Goal: Task Accomplishment & Management: Complete application form

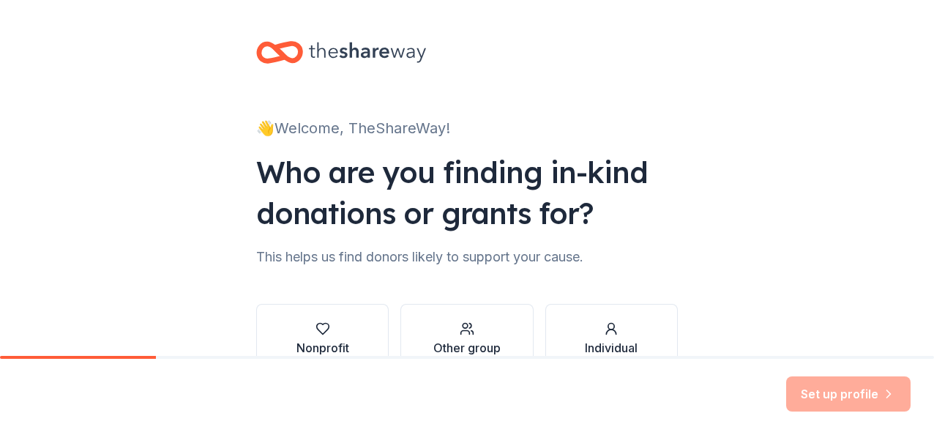
click at [692, 123] on div "👋 Welcome, TheShareWay! Who are you finding in-kind donations or grants for? Th…" at bounding box center [467, 222] width 468 height 444
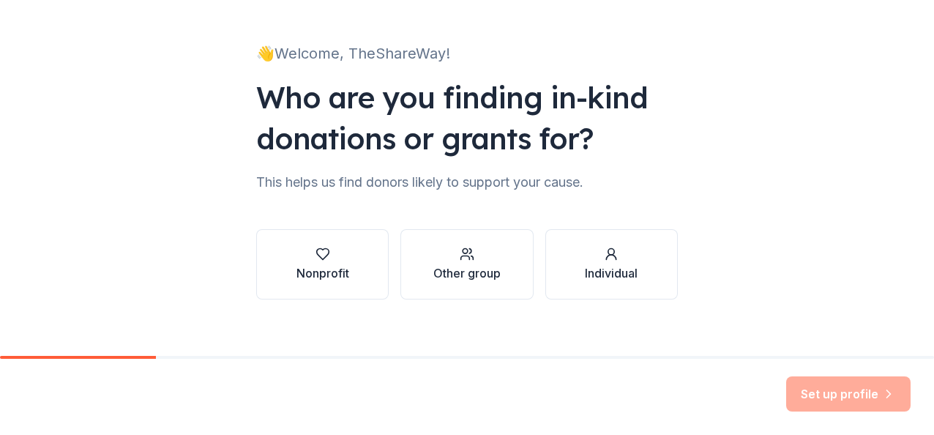
scroll to position [89, 0]
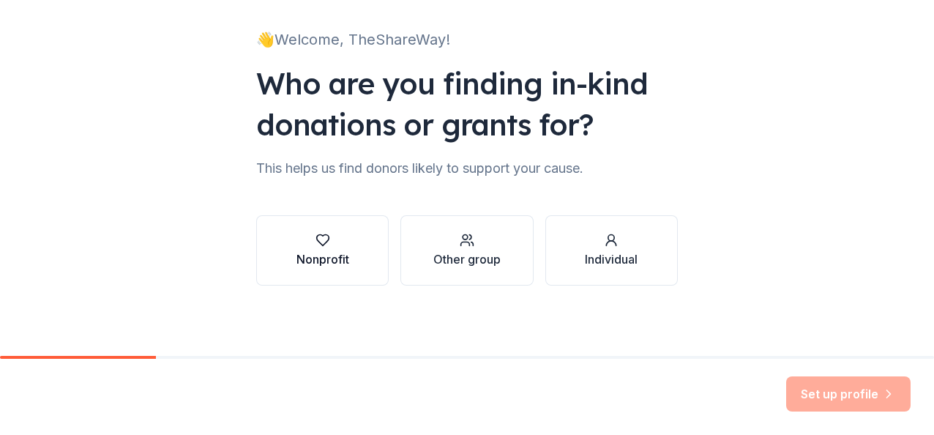
click at [329, 245] on div "button" at bounding box center [322, 240] width 53 height 15
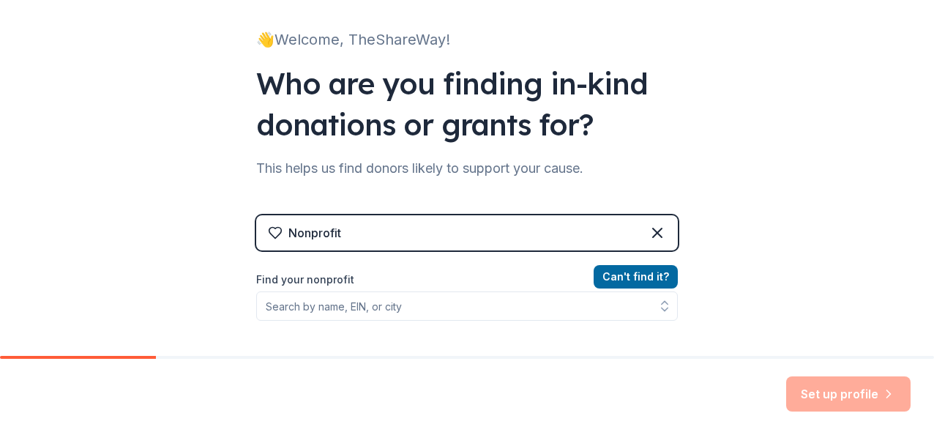
click at [723, 179] on div "👋 Welcome, TheShareWay! Who are you finding in-kind donations or grants for? Th…" at bounding box center [467, 224] width 934 height 626
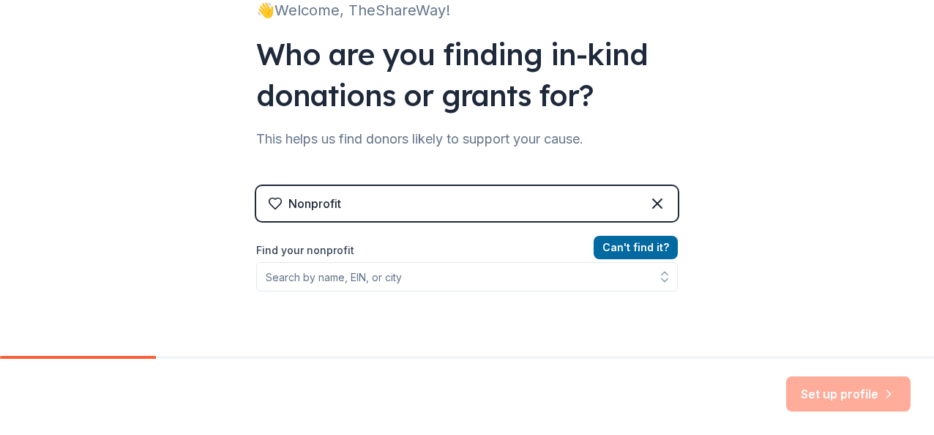
scroll to position [147, 0]
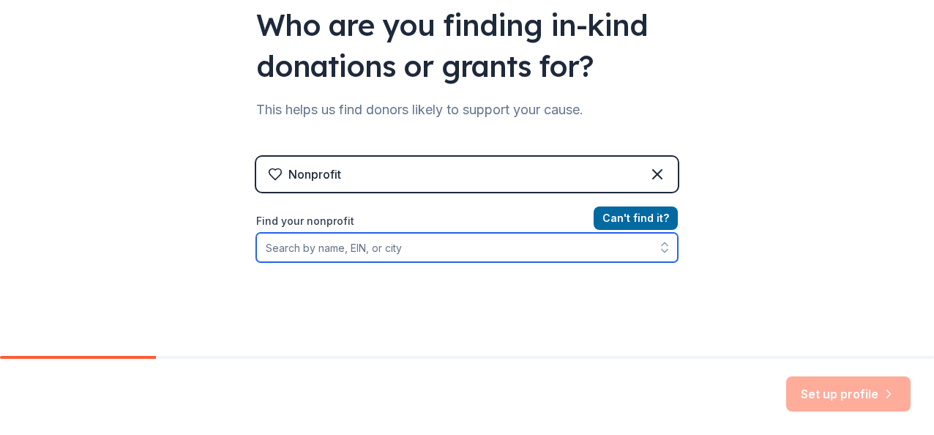
click at [535, 255] on input "Find your nonprofit" at bounding box center [466, 247] width 421 height 29
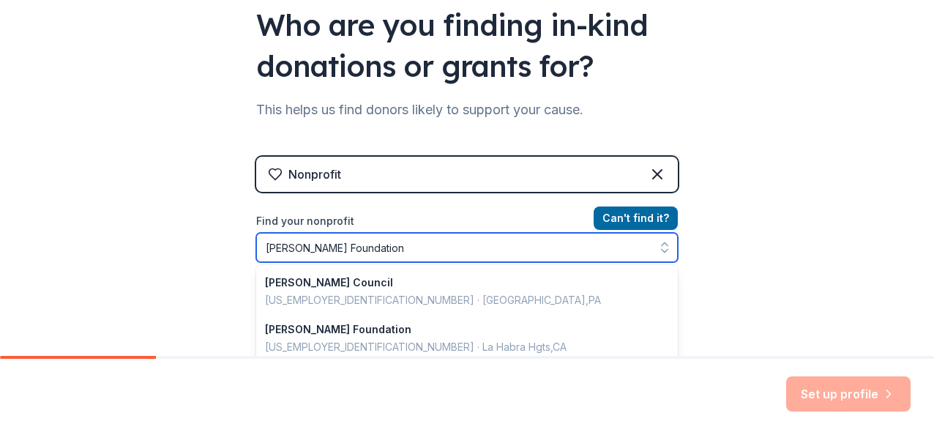
type input "[PERSON_NAME] Foundation"
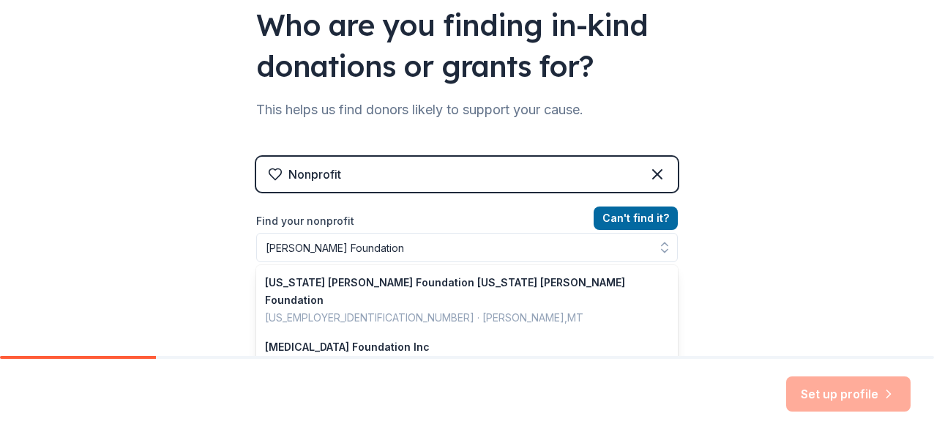
click at [787, 274] on div "👋 Welcome, TheShareWay! Who are you finding in-kind donations or grants for? Th…" at bounding box center [467, 166] width 934 height 626
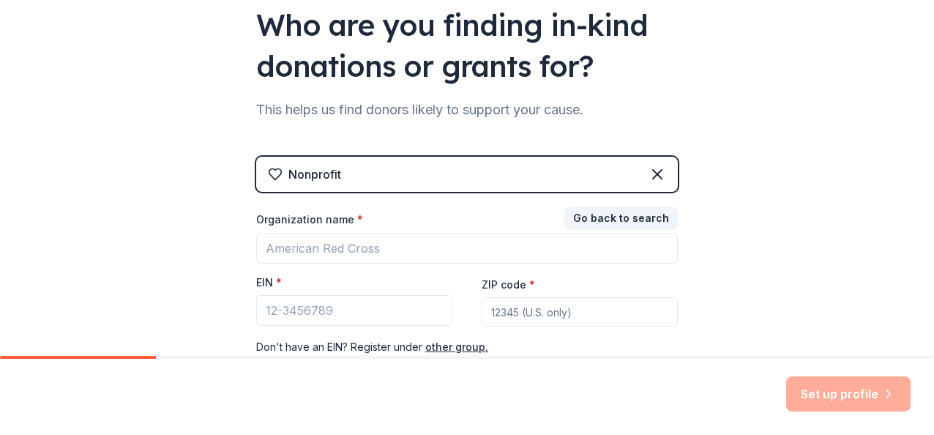
click at [705, 269] on div "👋 Welcome, TheShareWay! Who are you finding in-kind donations or grants for? Th…" at bounding box center [467, 154] width 934 height 602
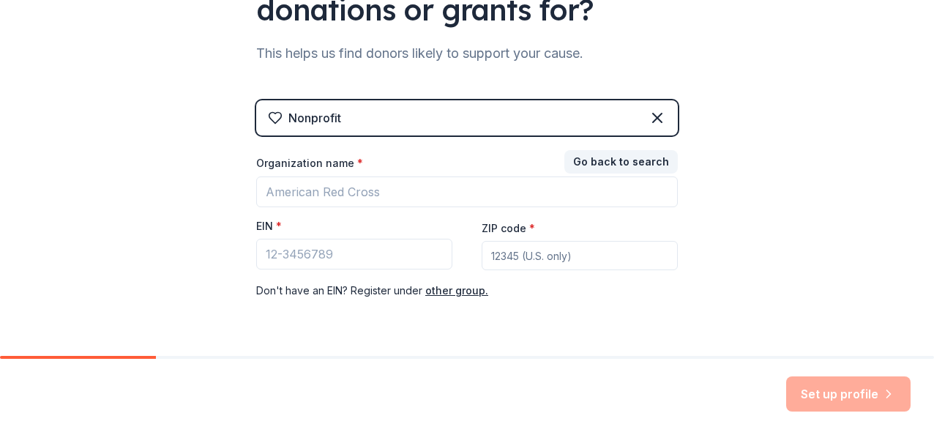
scroll to position [206, 0]
